Goal: Find specific page/section: Find specific page/section

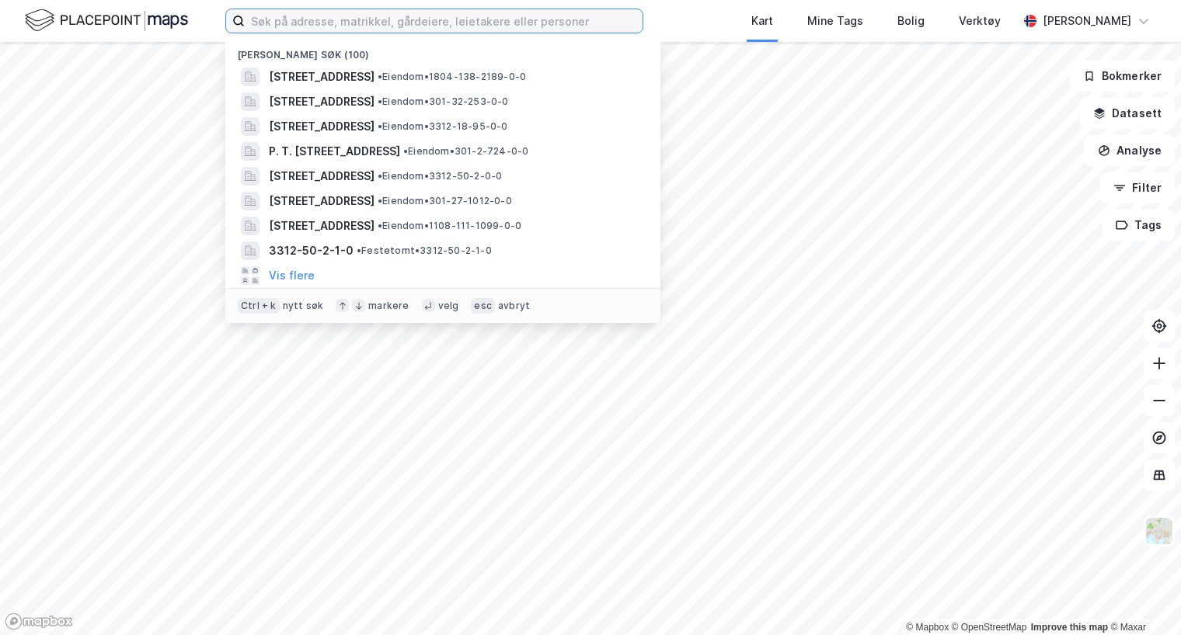
click at [407, 16] on input at bounding box center [444, 20] width 398 height 23
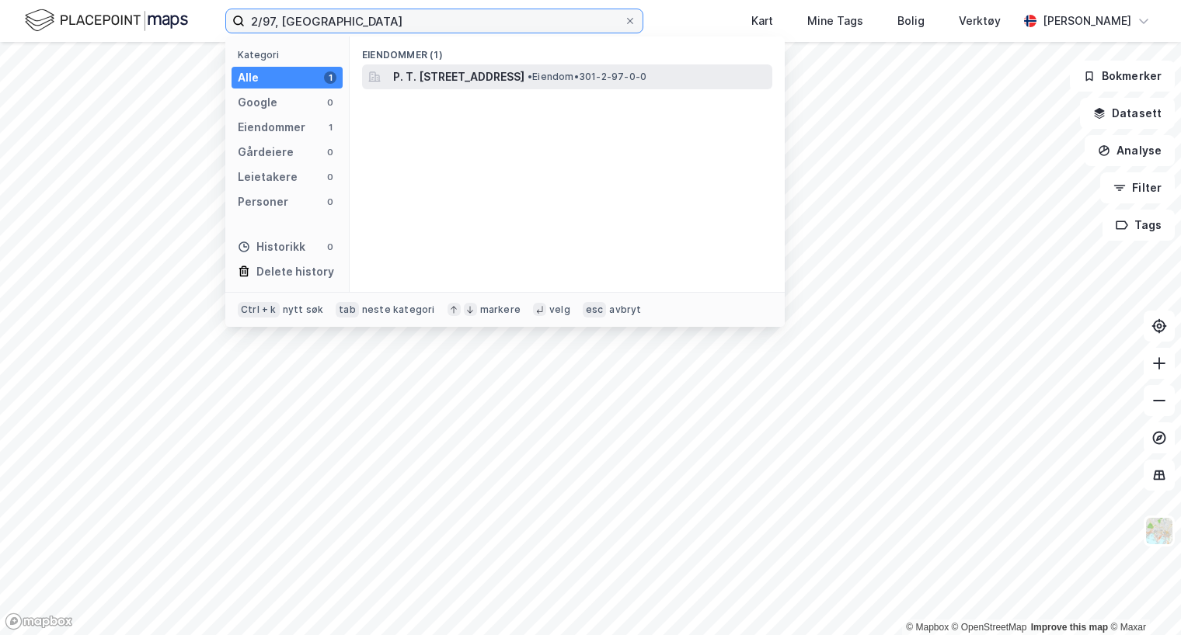
type input "2/97, [GEOGRAPHIC_DATA]"
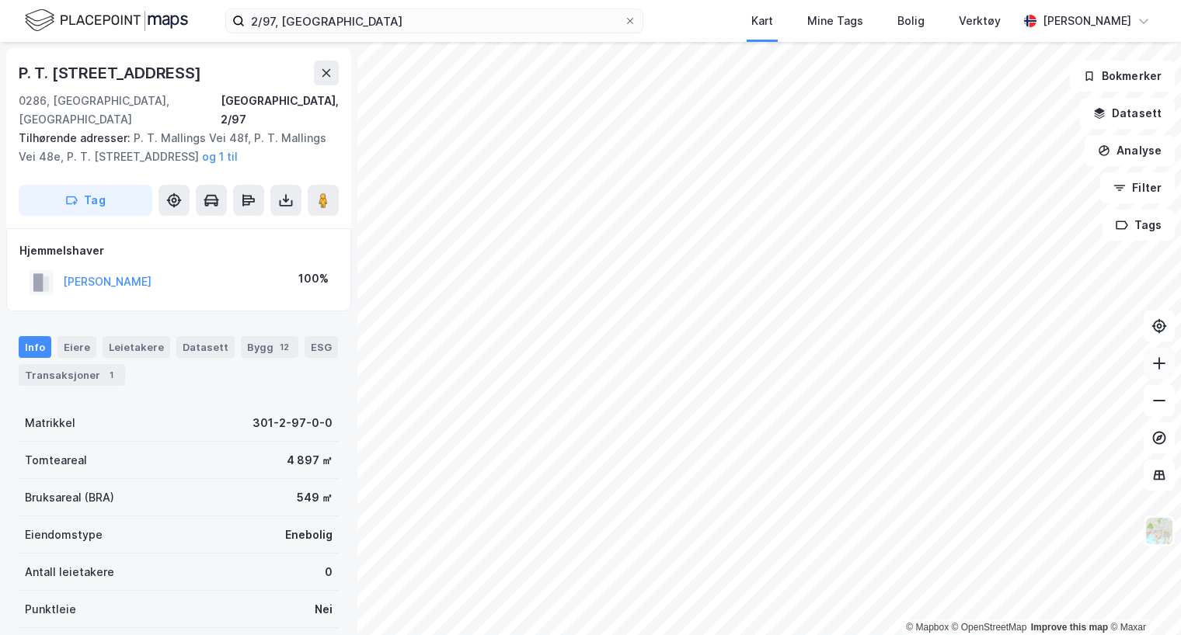
click at [1162, 363] on icon at bounding box center [1159, 364] width 12 height 2
click at [324, 65] on button at bounding box center [326, 73] width 25 height 25
